Goal: Task Accomplishment & Management: Manage account settings

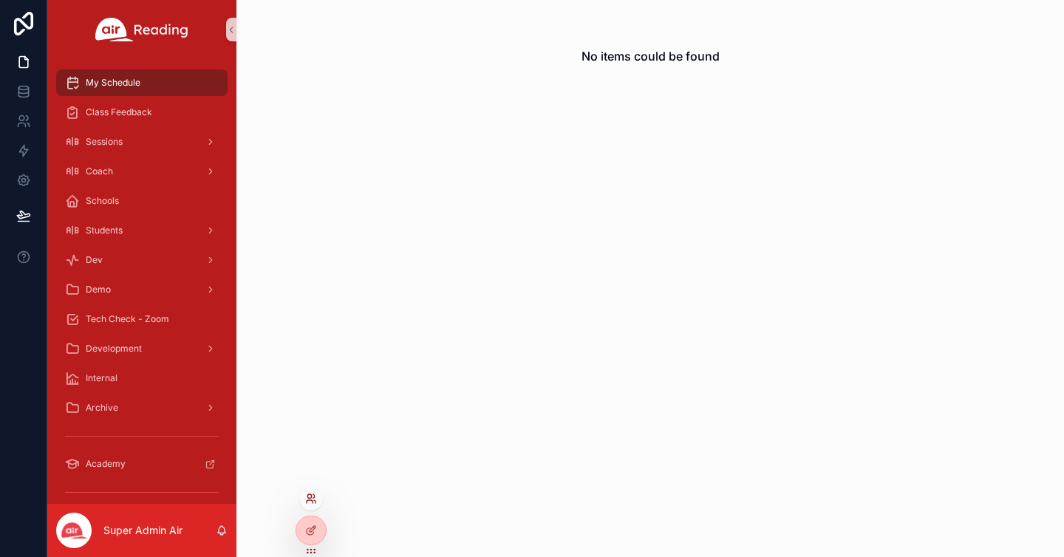
click at [313, 499] on icon at bounding box center [311, 499] width 12 height 12
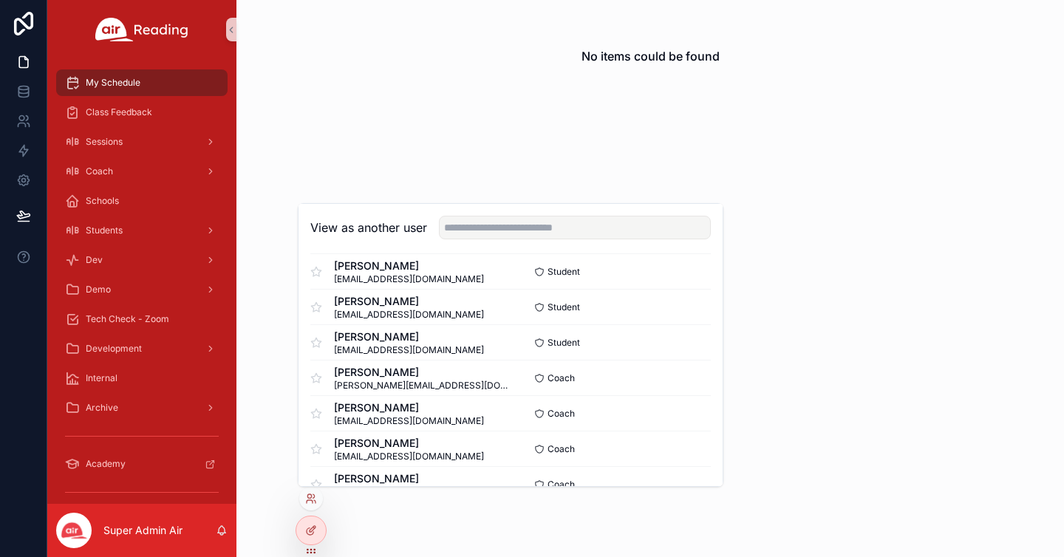
scroll to position [5153, 0]
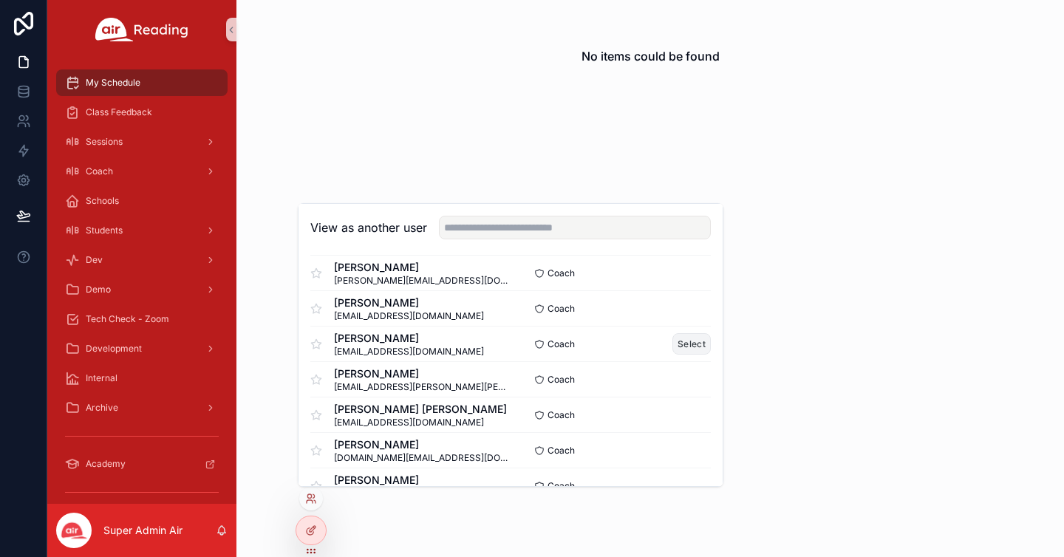
click at [678, 348] on button "Select" at bounding box center [692, 343] width 38 height 21
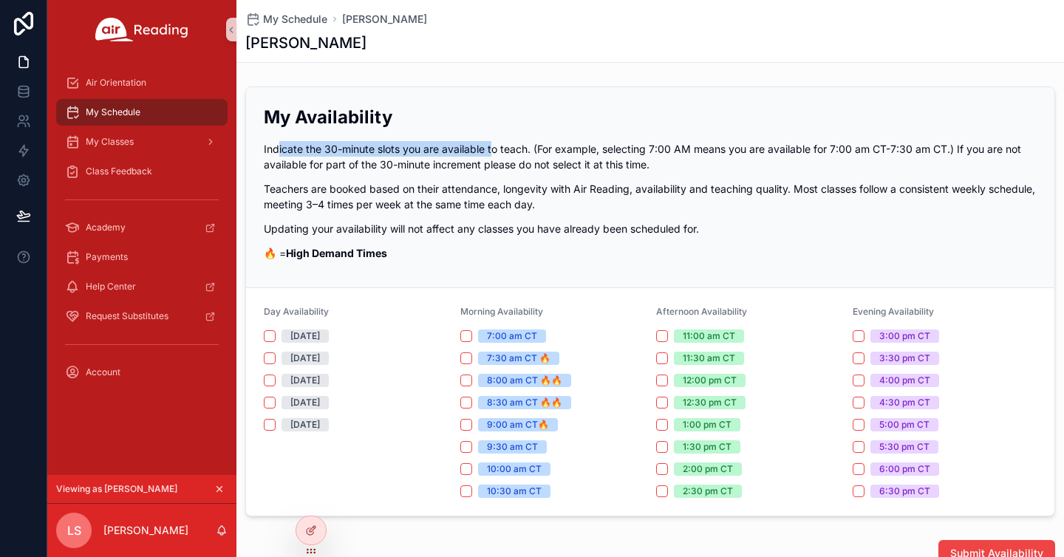
drag, startPoint x: 278, startPoint y: 148, endPoint x: 507, endPoint y: 169, distance: 230.1
click at [494, 156] on p "Indicate the 30-minute slots you are available to teach. (For example, selectin…" at bounding box center [650, 156] width 773 height 31
click at [507, 169] on p "Indicate the 30-minute slots you are available to teach. (For example, selectin…" at bounding box center [650, 156] width 773 height 31
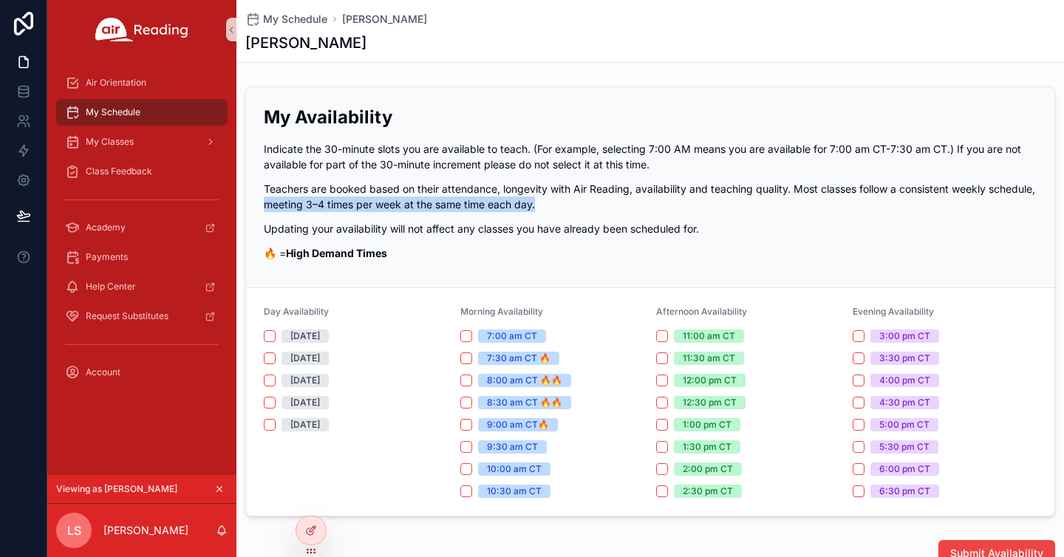
drag, startPoint x: 316, startPoint y: 203, endPoint x: 607, endPoint y: 210, distance: 290.5
click at [607, 210] on p "Teachers are booked based on their attendance, longevity with Air Reading, avai…" at bounding box center [650, 196] width 773 height 31
drag, startPoint x: 793, startPoint y: 187, endPoint x: 786, endPoint y: 210, distance: 23.9
click at [816, 220] on div "My Availability Indicate the 30-minute slots you are available to teach. (For e…" at bounding box center [650, 183] width 773 height 156
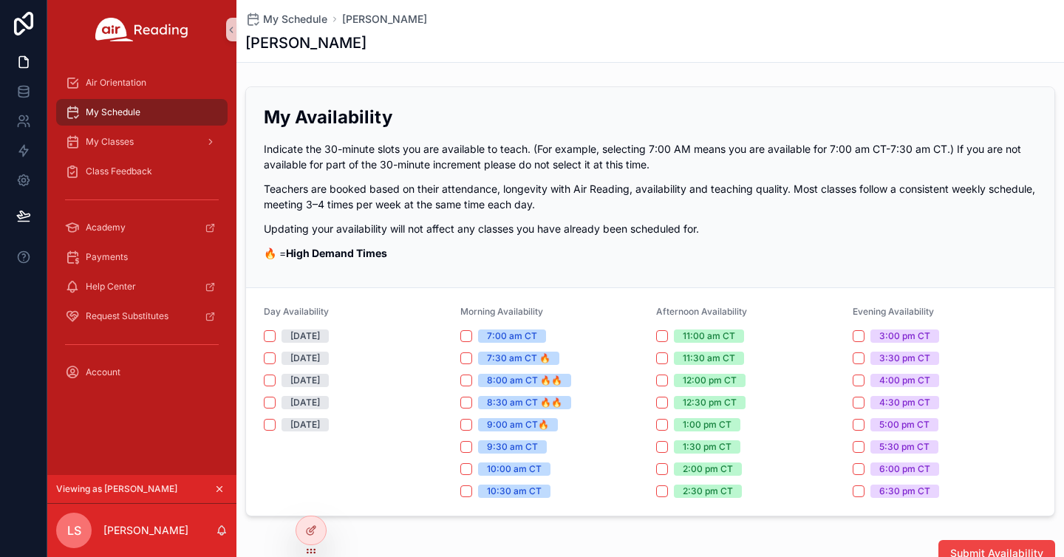
click at [628, 208] on p "Teachers are booked based on their attendance, longevity with Air Reading, avai…" at bounding box center [650, 196] width 773 height 31
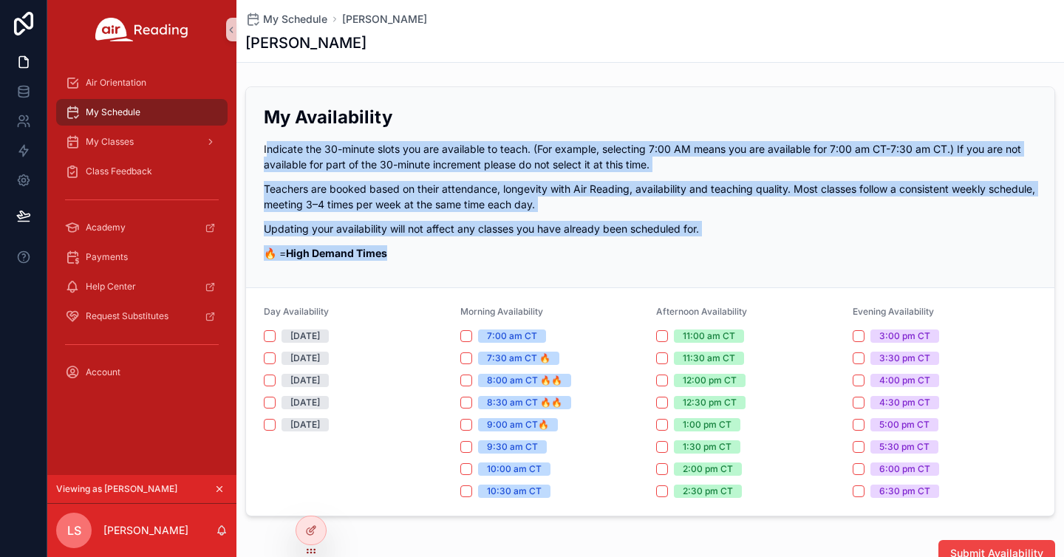
drag, startPoint x: 268, startPoint y: 146, endPoint x: 781, endPoint y: 252, distance: 524.4
click at [781, 252] on div "My Availability Indicate the 30-minute slots you are available to teach. (For e…" at bounding box center [650, 183] width 773 height 156
click at [778, 251] on p "🔥 = High Demand Times" at bounding box center [650, 253] width 773 height 16
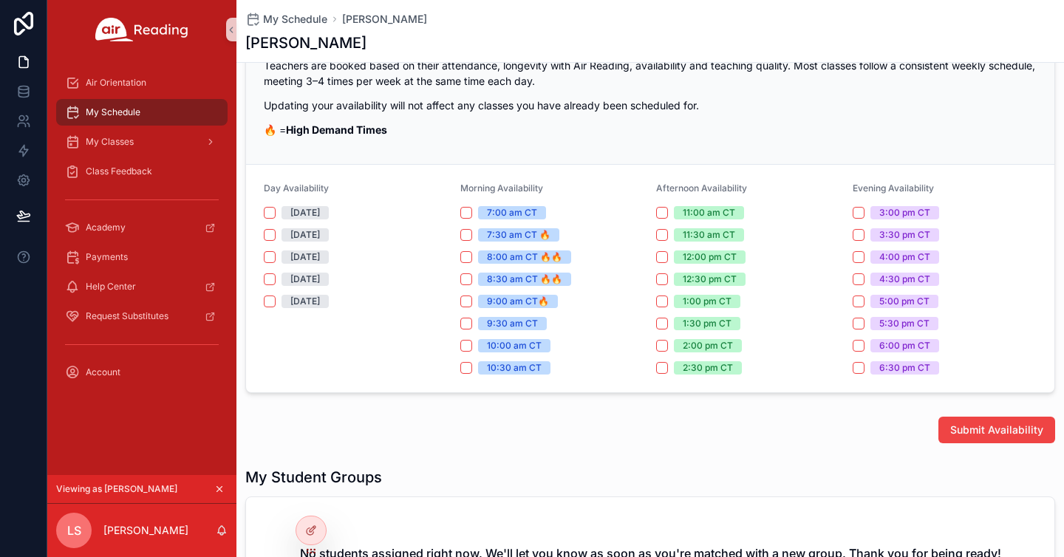
scroll to position [135, 0]
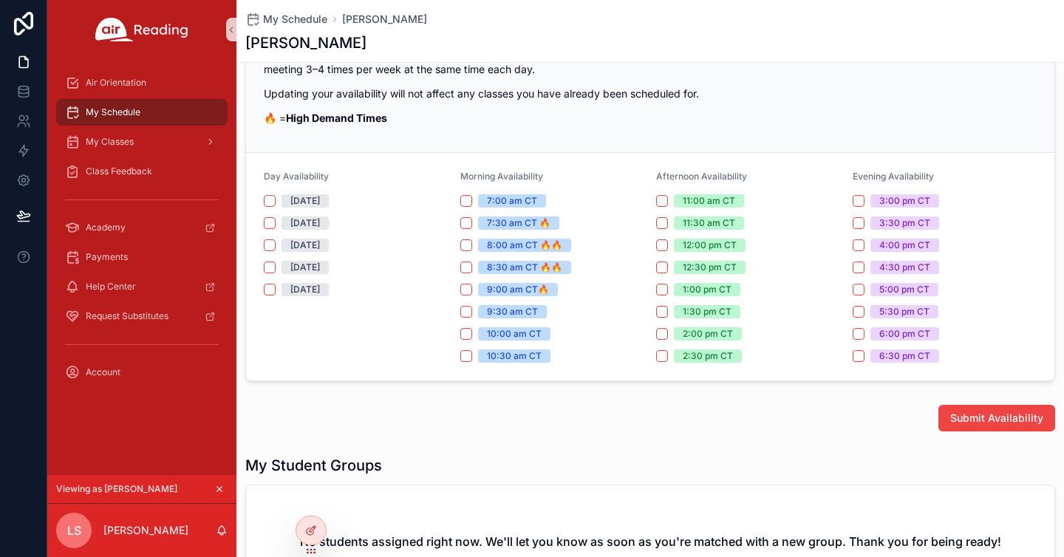
click at [584, 117] on p "🔥 = High Demand Times" at bounding box center [650, 118] width 773 height 16
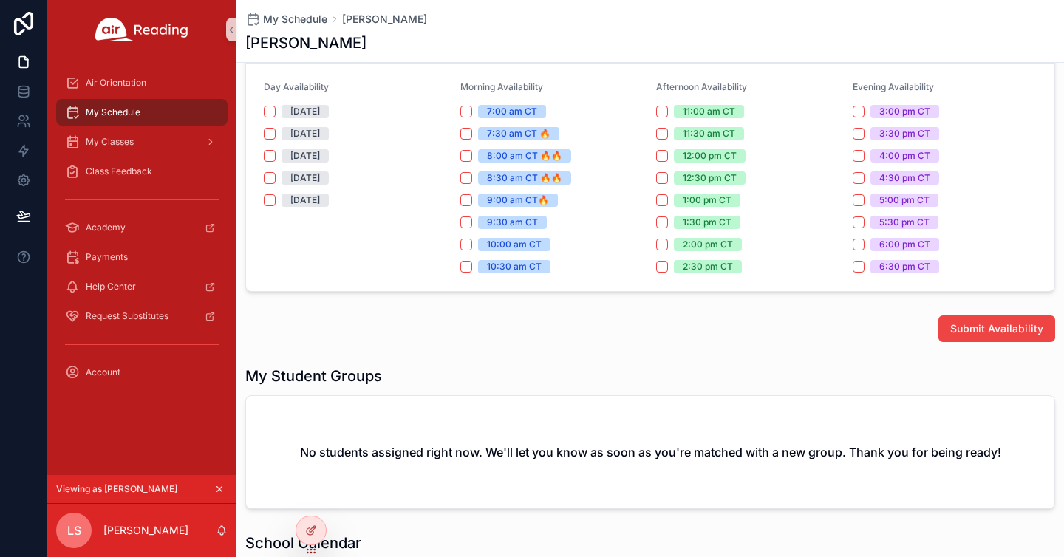
scroll to position [289, 0]
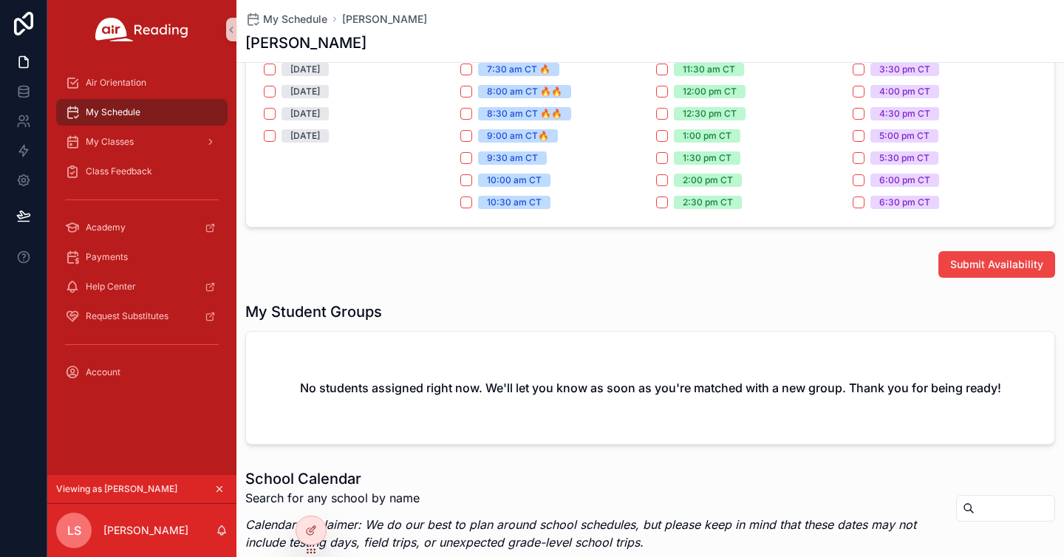
click at [732, 278] on div "Submit Availability" at bounding box center [651, 264] width 828 height 38
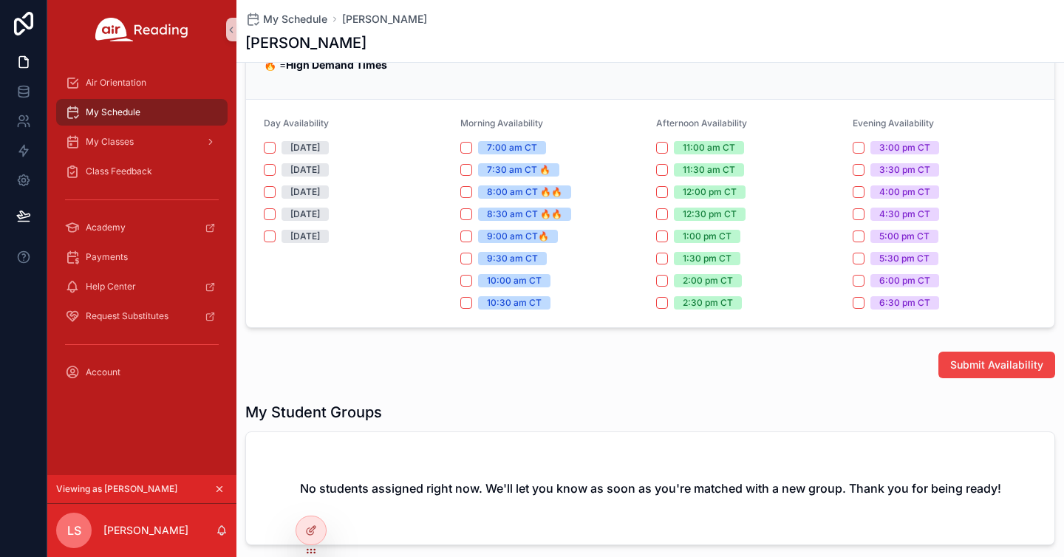
scroll to position [183, 0]
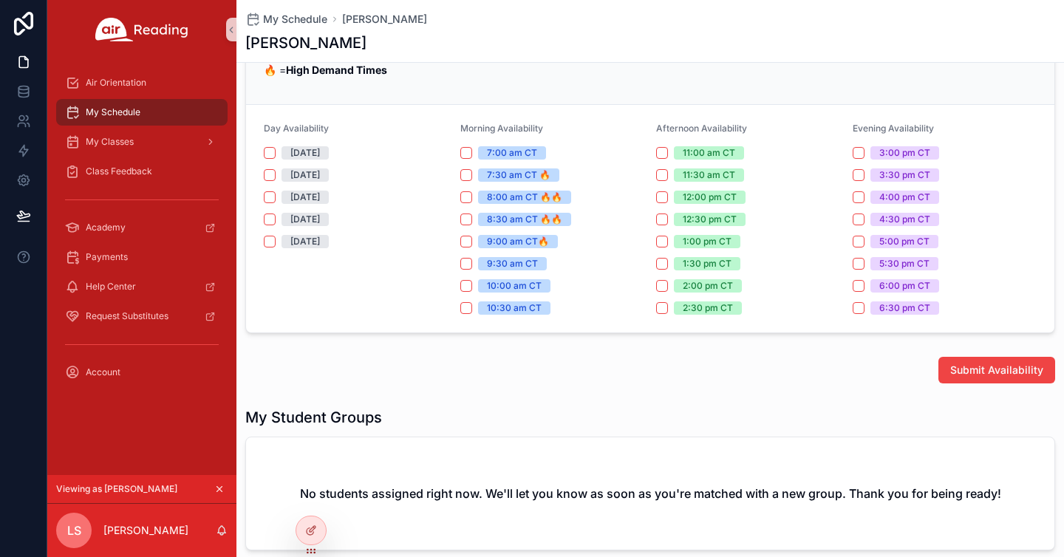
click at [801, 61] on div "My Schedule [PERSON_NAME] [PERSON_NAME]" at bounding box center [650, 31] width 810 height 62
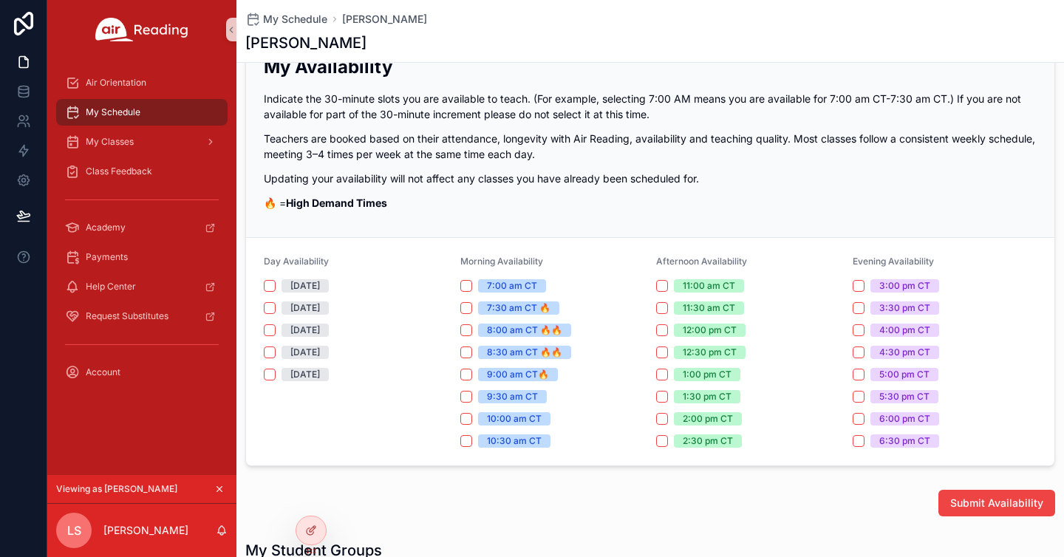
scroll to position [0, 0]
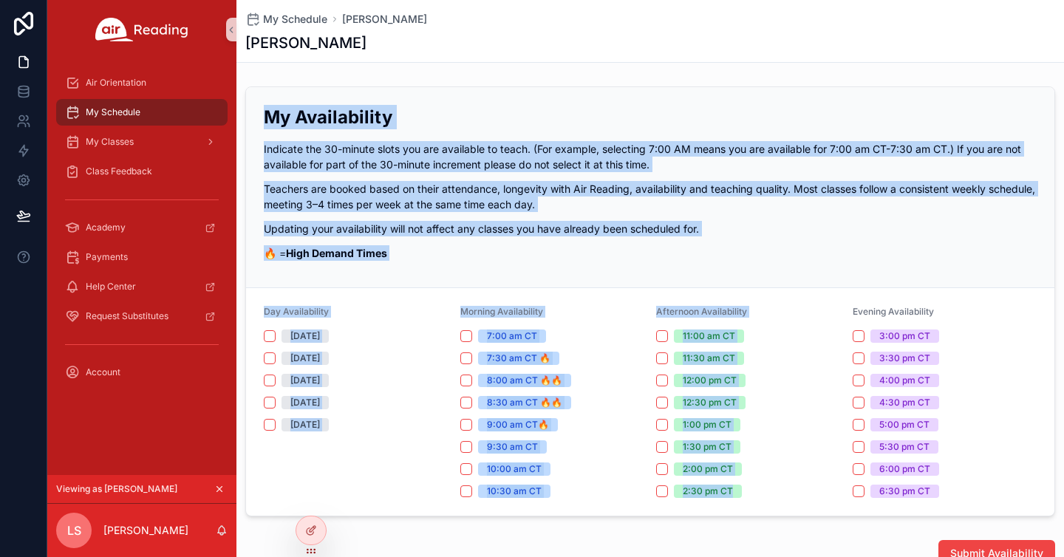
drag, startPoint x: 270, startPoint y: 116, endPoint x: 814, endPoint y: 508, distance: 670.9
click at [837, 506] on div "My Availability Indicate the 30-minute slots you are available to teach. (For e…" at bounding box center [650, 301] width 810 height 430
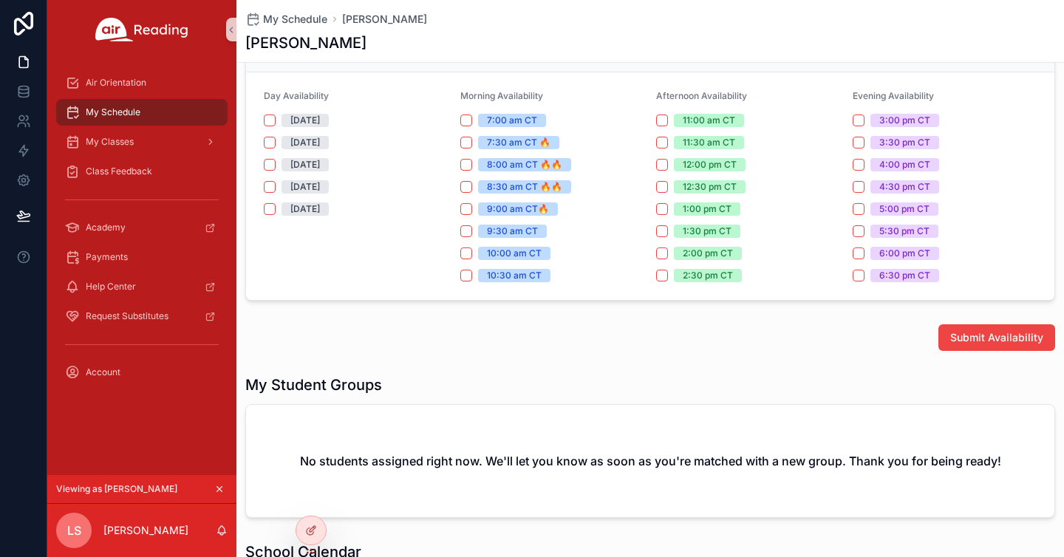
scroll to position [208, 0]
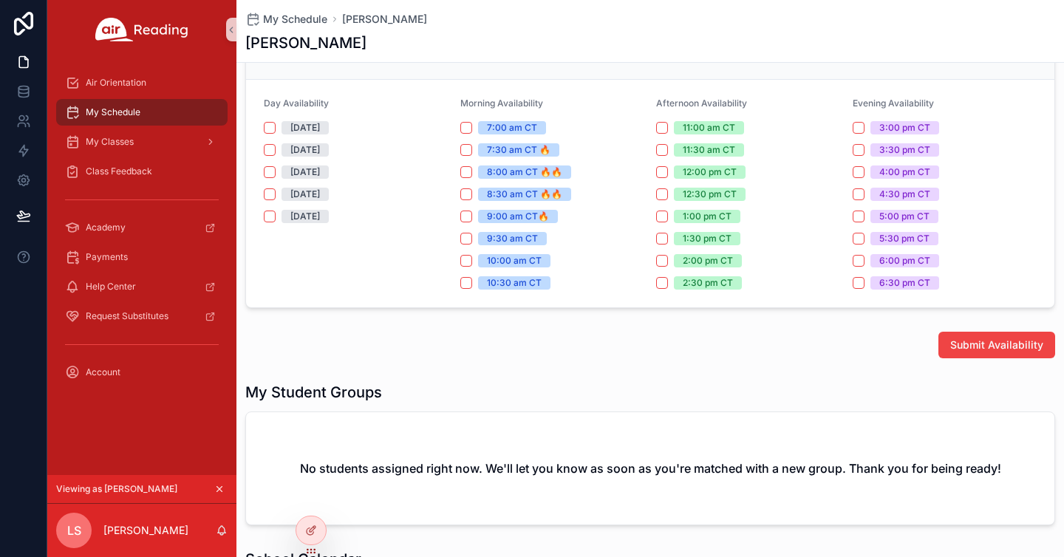
click at [549, 373] on div "My Availability Indicate the 30-minute slots you are available to teach. (For e…" at bounding box center [651, 473] width 828 height 1203
